Goal: Task Accomplishment & Management: Complete application form

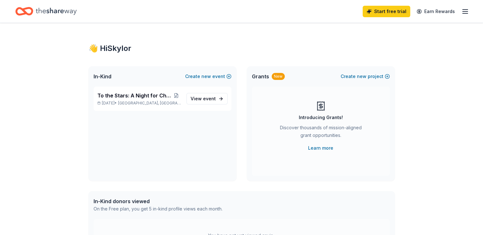
click at [461, 14] on icon "button" at bounding box center [465, 12] width 8 height 8
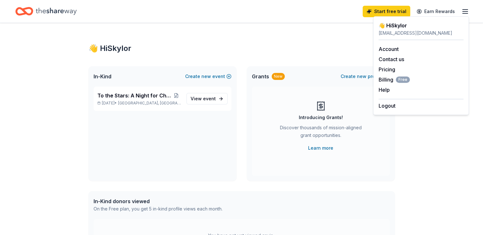
click at [65, 12] on icon "Home" at bounding box center [56, 11] width 41 height 13
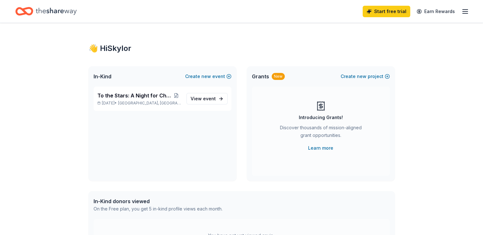
click at [463, 15] on icon "button" at bounding box center [465, 12] width 8 height 8
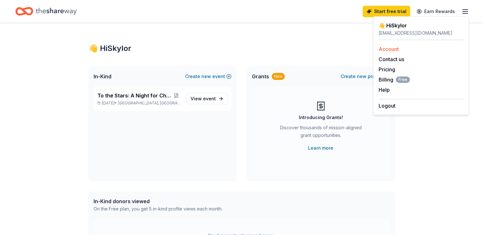
click at [390, 49] on link "Account" at bounding box center [388, 49] width 20 height 6
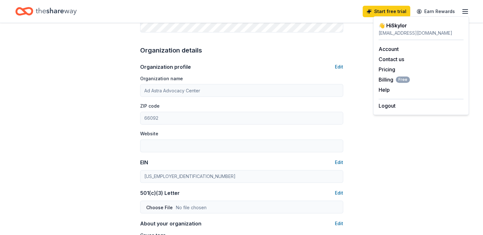
scroll to position [195, 0]
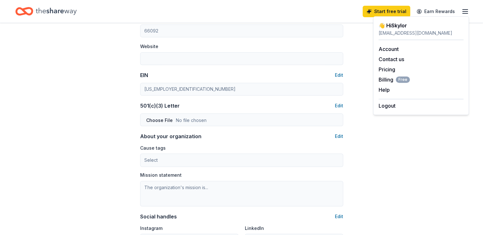
click at [121, 157] on div "Account About me Profile Edit First name Skylor Last name Yeager Role Executive…" at bounding box center [241, 36] width 483 height 569
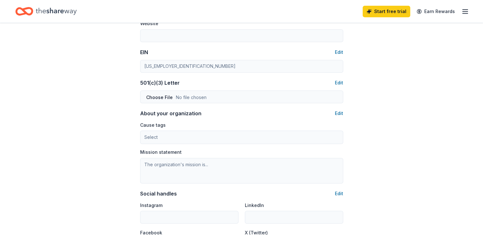
scroll to position [295, 0]
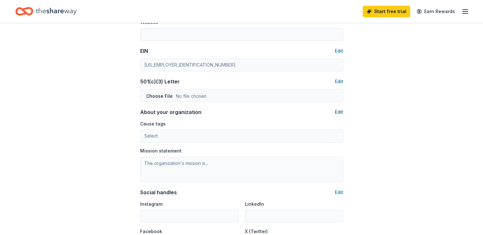
click at [339, 113] on button "Edit" at bounding box center [339, 112] width 8 height 8
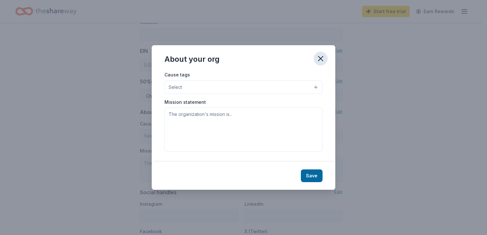
click at [318, 53] on button "button" at bounding box center [321, 59] width 14 height 14
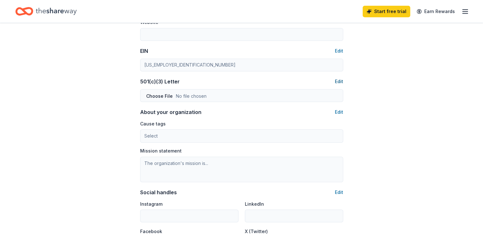
click at [341, 81] on button "Edit" at bounding box center [339, 82] width 8 height 8
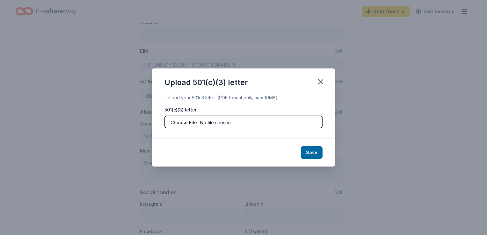
click at [228, 119] on input "file" at bounding box center [244, 122] width 158 height 13
type input "C:\fakepath\AAAC 501c3.pdf"
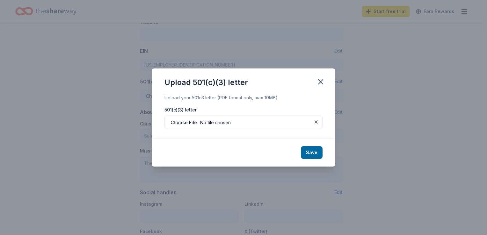
click at [316, 156] on button "Save" at bounding box center [312, 152] width 22 height 13
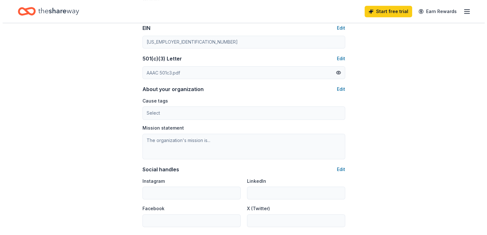
scroll to position [343, 0]
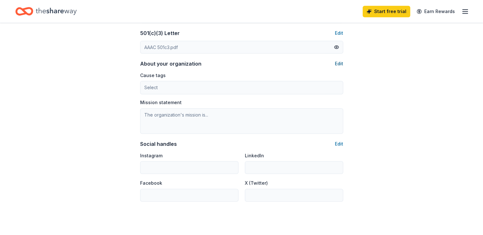
click at [338, 63] on button "Edit" at bounding box center [339, 64] width 8 height 8
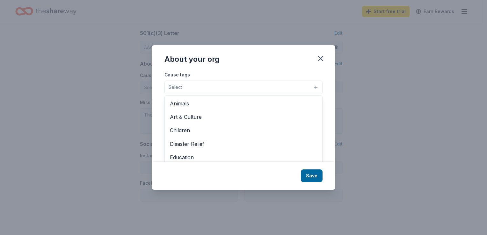
click at [195, 87] on button "Select" at bounding box center [244, 87] width 158 height 13
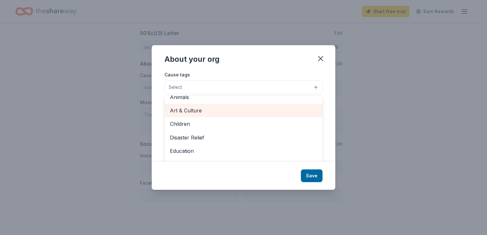
scroll to position [7, 0]
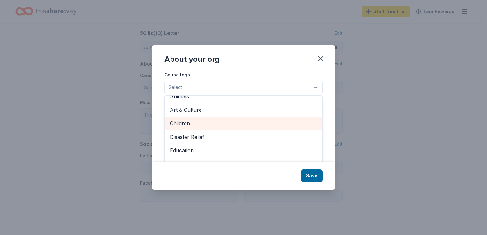
click at [193, 128] on div "Children" at bounding box center [244, 123] width 158 height 13
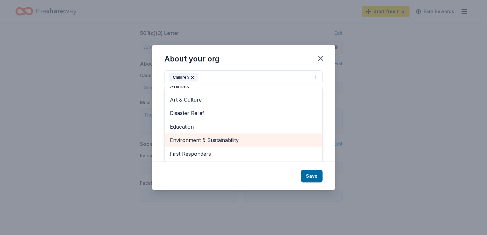
scroll to position [0, 0]
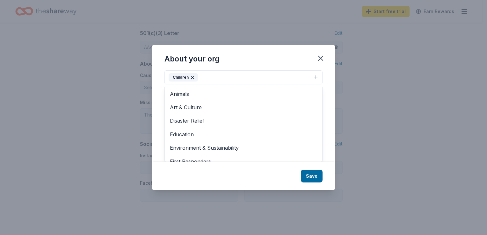
click at [315, 180] on div "About your org Cause tags Children Animals Art & Culture Disaster Relief Educat…" at bounding box center [244, 117] width 184 height 145
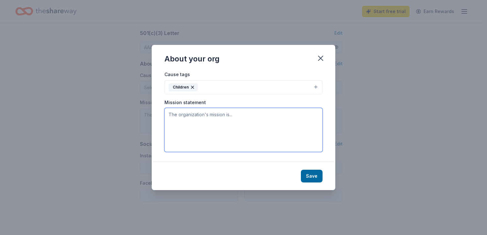
click at [191, 112] on textarea at bounding box center [244, 130] width 158 height 44
paste textarea "Our mission is to [PERSON_NAME] healing and restore hope by providing a safe, w…"
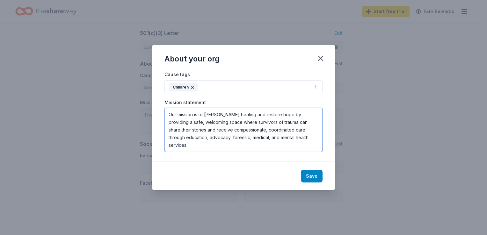
type textarea "Our mission is to [PERSON_NAME] healing and restore hope by providing a safe, w…"
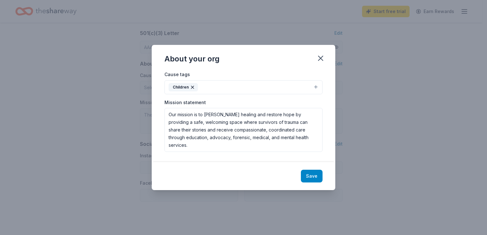
click at [322, 173] on button "Save" at bounding box center [312, 176] width 22 height 13
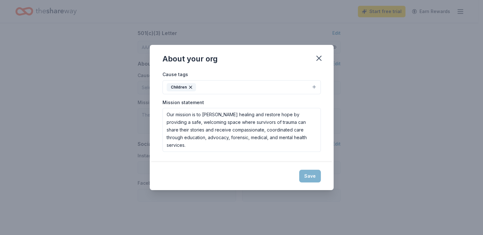
type textarea "Our mission is to [PERSON_NAME] healing and restore hope by providing a safe, w…"
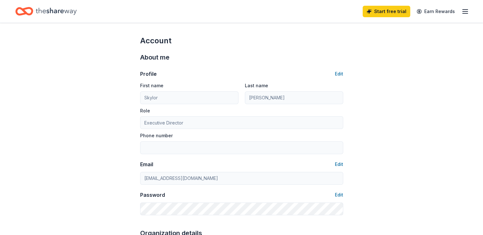
scroll to position [404, 0]
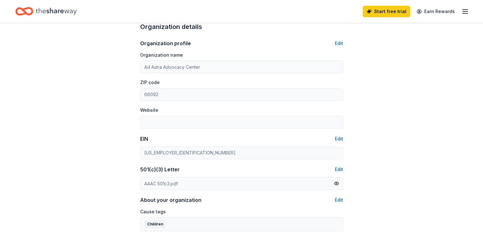
scroll to position [207, 0]
click at [339, 41] on button "Edit" at bounding box center [339, 43] width 8 height 8
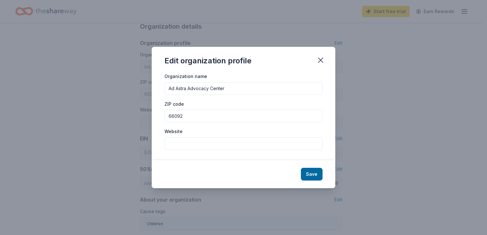
click at [188, 150] on input "Website" at bounding box center [244, 143] width 158 height 13
type input "[DOMAIN_NAME]"
click at [315, 175] on button "Save" at bounding box center [312, 174] width 22 height 13
type input "[DOMAIN_NAME]"
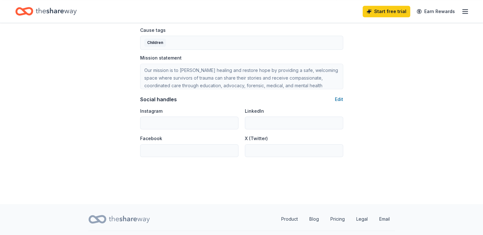
scroll to position [404, 0]
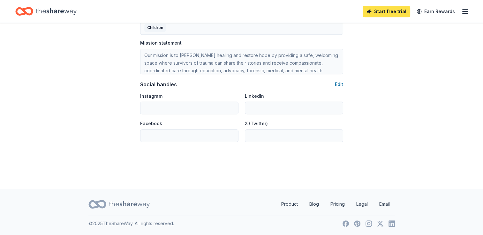
click at [391, 9] on link "Start free trial" at bounding box center [386, 11] width 48 height 11
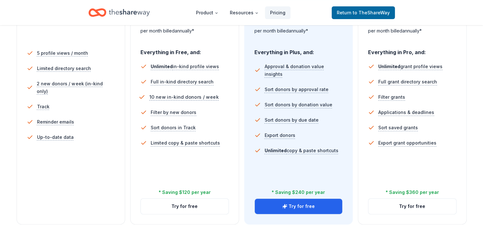
scroll to position [175, 0]
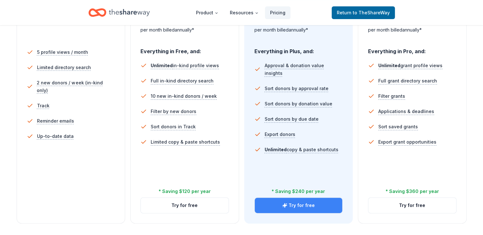
click at [319, 209] on button "Try for free" at bounding box center [299, 205] width 88 height 15
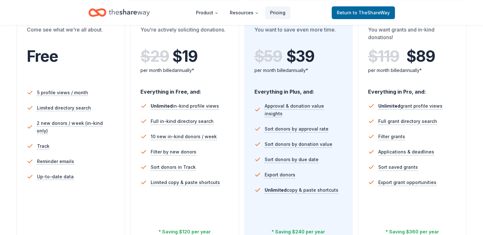
scroll to position [134, 0]
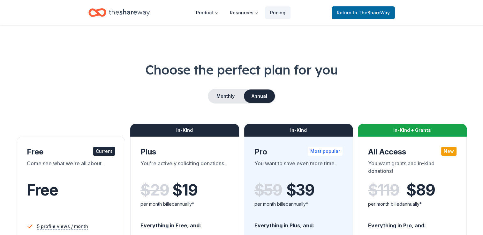
click at [119, 15] on icon "Home" at bounding box center [129, 12] width 41 height 13
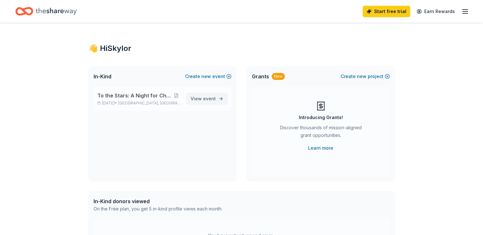
click at [201, 98] on span "View event" at bounding box center [202, 99] width 25 height 8
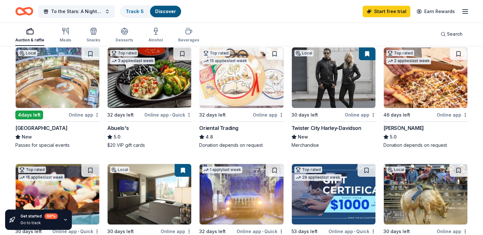
scroll to position [70, 0]
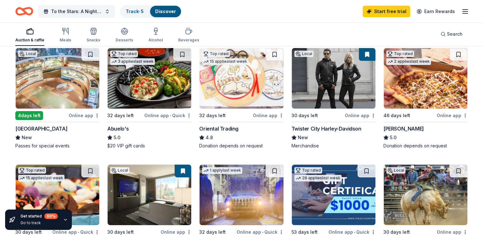
click at [87, 113] on div "Online app" at bounding box center [84, 116] width 31 height 8
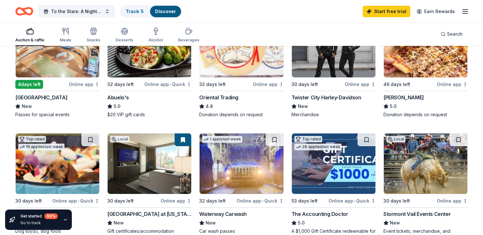
scroll to position [73, 0]
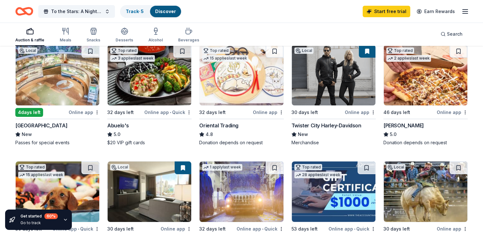
click at [415, 97] on img at bounding box center [425, 75] width 84 height 61
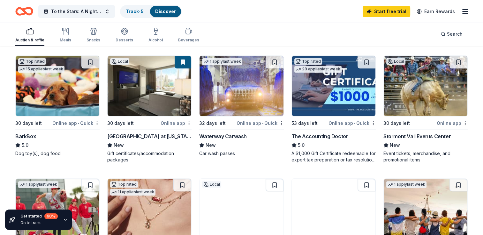
scroll to position [179, 0]
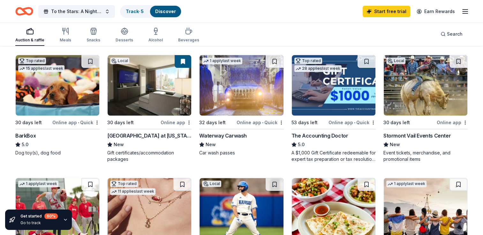
click at [128, 111] on img at bounding box center [150, 85] width 84 height 61
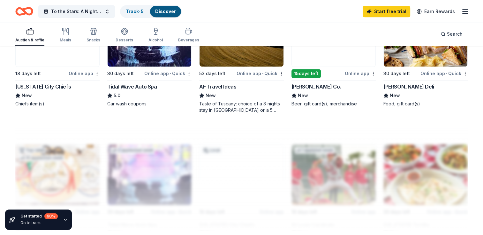
scroll to position [438, 0]
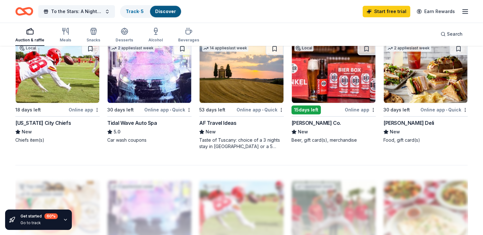
click at [54, 90] on img at bounding box center [58, 72] width 84 height 61
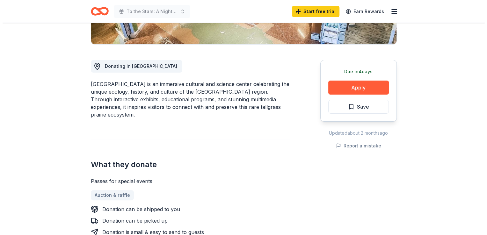
scroll to position [126, 0]
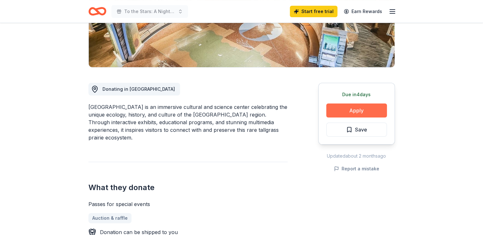
click at [356, 113] on button "Apply" at bounding box center [356, 111] width 61 height 14
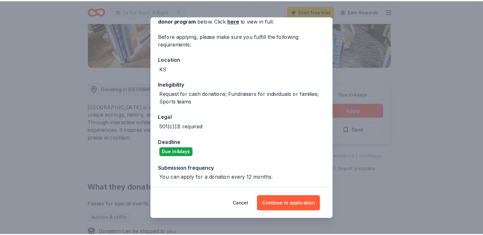
scroll to position [0, 0]
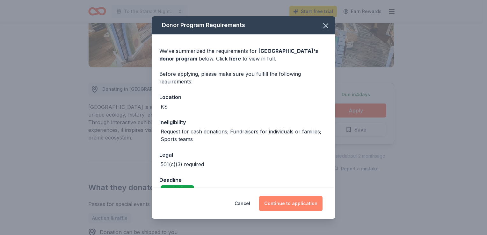
click at [287, 206] on button "Continue to application" at bounding box center [290, 203] width 63 height 15
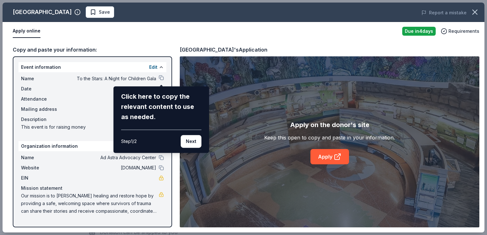
click at [56, 78] on div "Flint Hills Discovery Center Save Report a mistake Apply online Due in 4 days R…" at bounding box center [244, 118] width 482 height 230
click at [195, 145] on button "Next" at bounding box center [191, 141] width 21 height 13
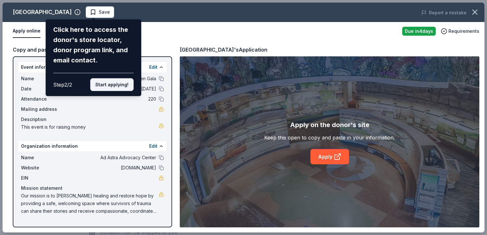
click at [100, 83] on button "Start applying!" at bounding box center [111, 84] width 43 height 13
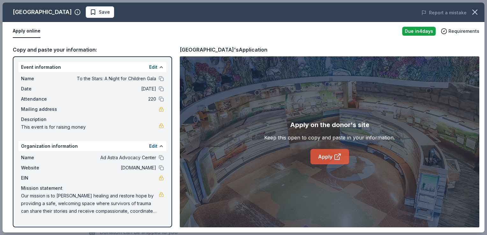
click at [335, 158] on icon at bounding box center [337, 157] width 5 height 5
click at [479, 15] on icon "button" at bounding box center [475, 12] width 9 height 9
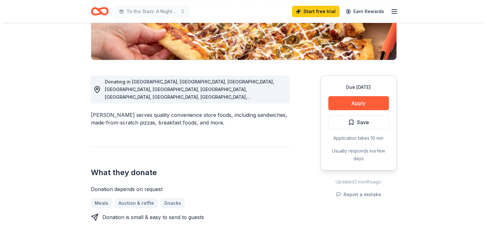
scroll to position [151, 0]
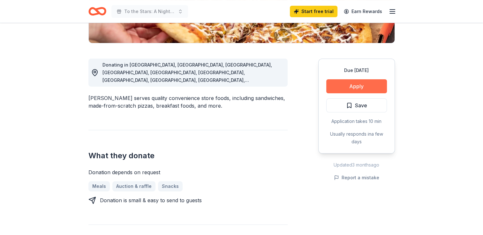
click at [349, 84] on button "Apply" at bounding box center [356, 86] width 61 height 14
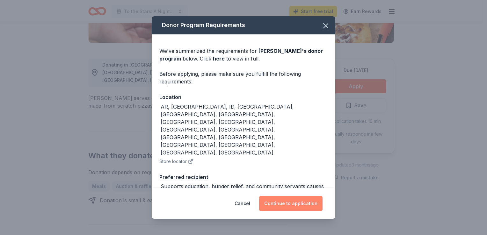
click at [291, 203] on button "Continue to application" at bounding box center [290, 203] width 63 height 15
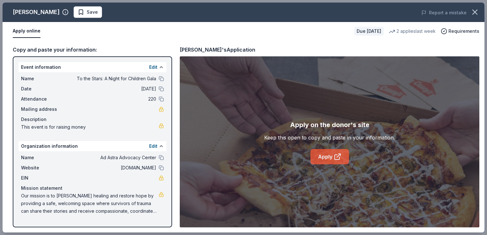
click at [329, 156] on link "Apply" at bounding box center [330, 156] width 39 height 15
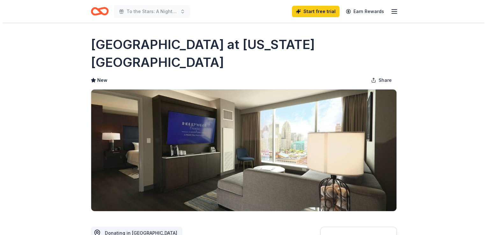
scroll to position [88, 0]
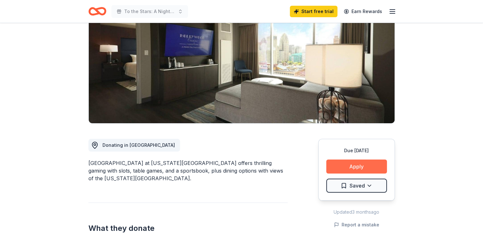
click at [353, 160] on button "Apply" at bounding box center [356, 167] width 61 height 14
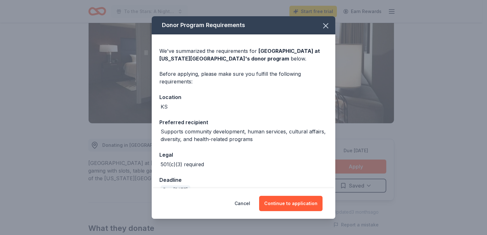
scroll to position [13, 0]
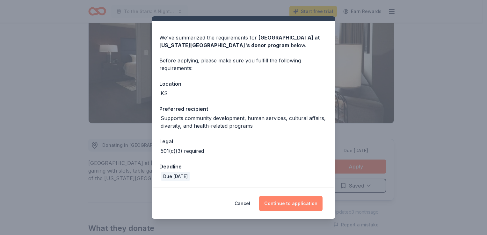
click at [278, 204] on button "Continue to application" at bounding box center [290, 203] width 63 height 15
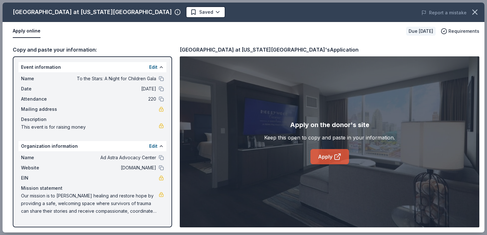
click at [338, 157] on icon at bounding box center [338, 157] width 8 height 8
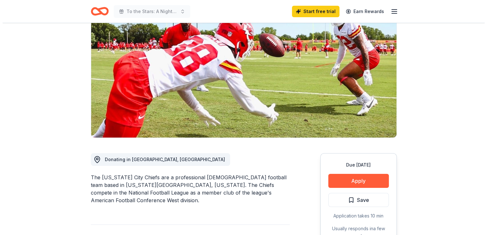
scroll to position [56, 0]
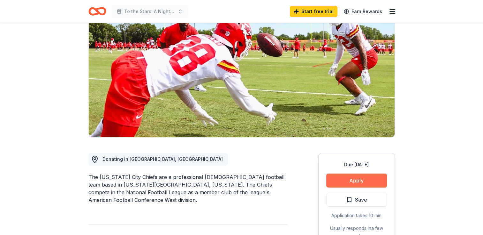
click at [365, 183] on button "Apply" at bounding box center [356, 181] width 61 height 14
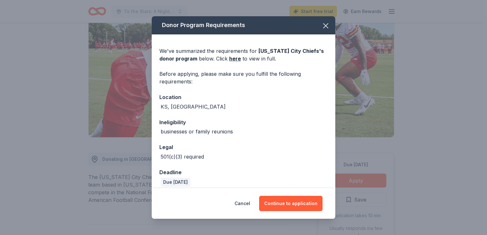
scroll to position [31, 0]
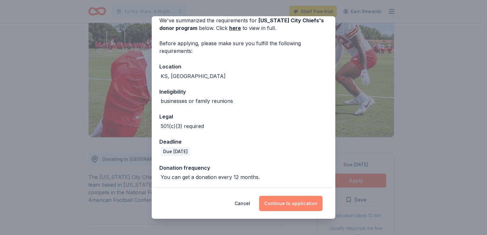
click at [301, 200] on button "Continue to application" at bounding box center [290, 203] width 63 height 15
